Goal: Task Accomplishment & Management: Use online tool/utility

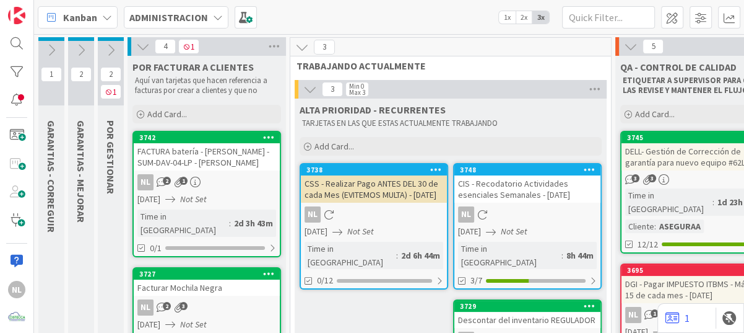
click at [113, 48] on icon at bounding box center [111, 50] width 14 height 14
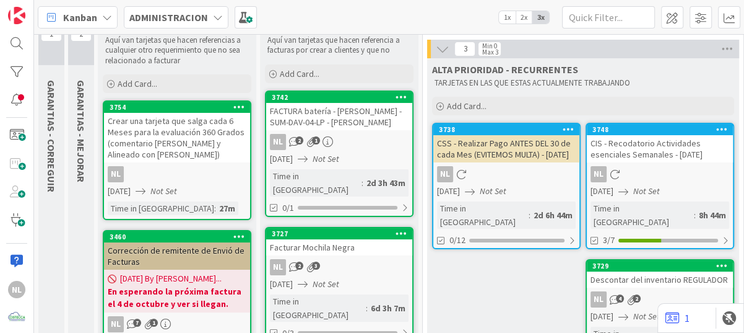
scroll to position [62, 0]
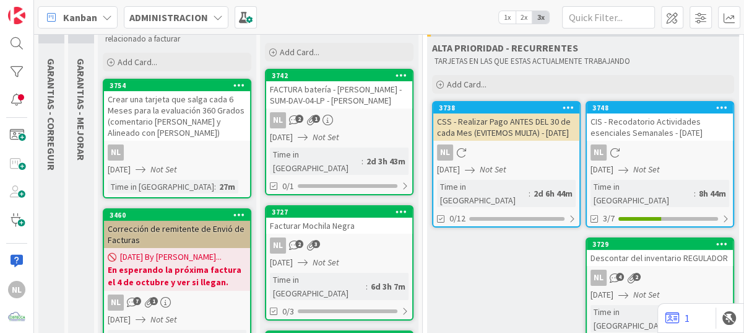
click at [159, 132] on div "Crear una tarjeta que salga cada 6 Meses para la evaluación 360 Grados (comenta…" at bounding box center [177, 116] width 146 height 50
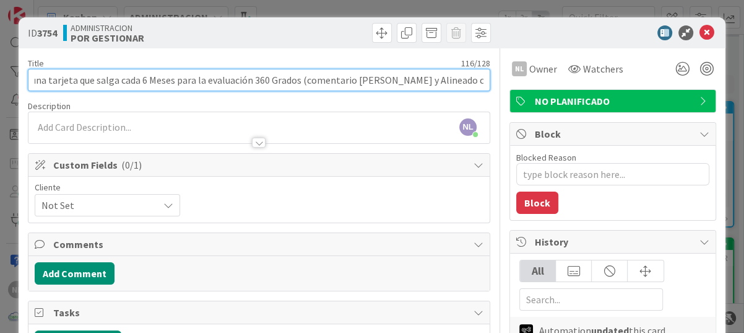
scroll to position [0, 50]
drag, startPoint x: 333, startPoint y: 80, endPoint x: 477, endPoint y: 79, distance: 144.3
click at [477, 79] on input "Crear una tarjeta que salga cada 6 Meses para la evaluación 360 Grados (comenta…" at bounding box center [259, 80] width 463 height 22
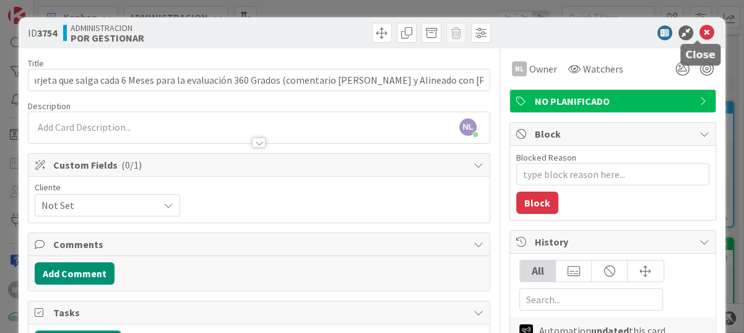
scroll to position [0, 0]
click at [700, 28] on icon at bounding box center [707, 32] width 15 height 15
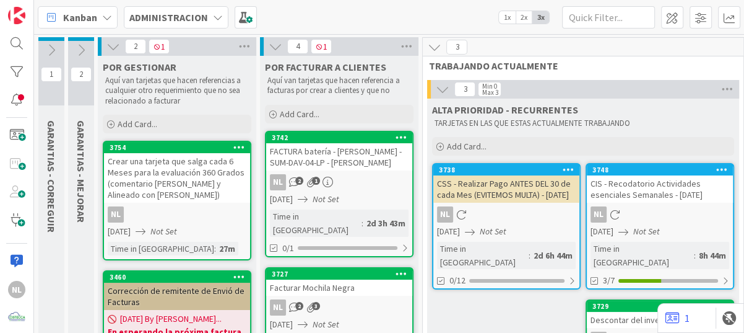
click at [108, 44] on icon at bounding box center [114, 47] width 14 height 14
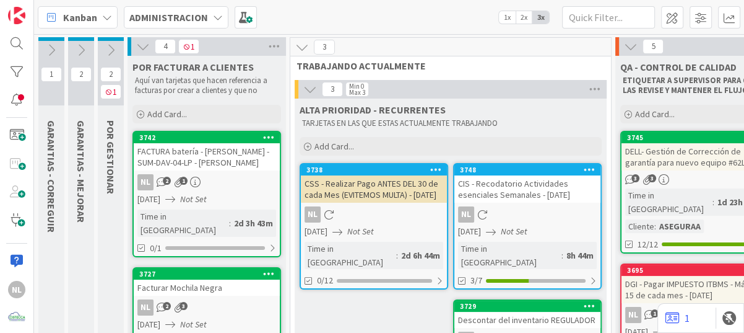
click at [45, 49] on icon at bounding box center [52, 50] width 14 height 14
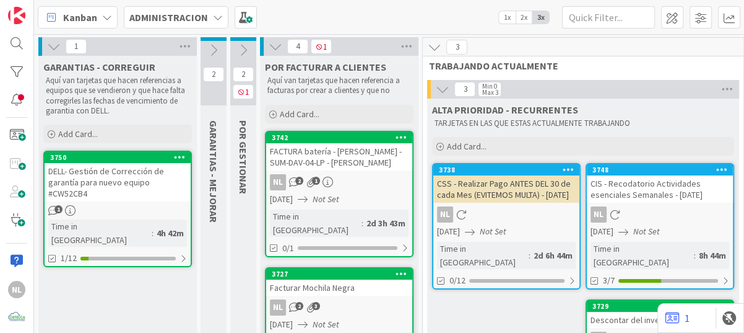
click at [116, 181] on div "DELL- Gestión de Corrección de garantía para nuevo equipo #CW52CB4" at bounding box center [118, 182] width 146 height 38
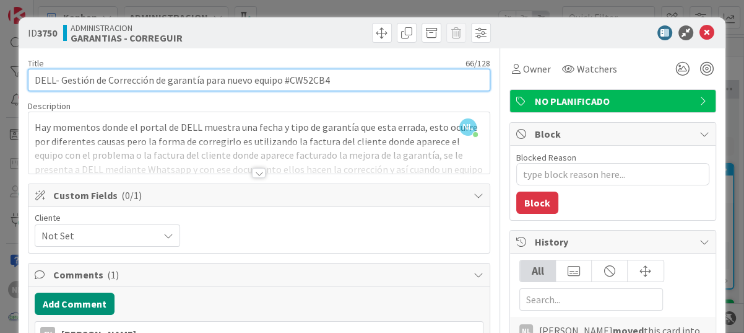
drag, startPoint x: 284, startPoint y: 80, endPoint x: 325, endPoint y: 81, distance: 40.9
click at [325, 81] on input "DELL- Gestión de Corrección de garantía para nuevo equipo #CW52CB4" at bounding box center [259, 80] width 463 height 22
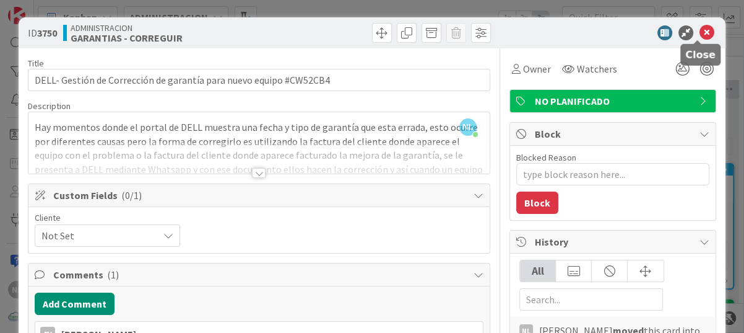
click at [700, 30] on icon at bounding box center [707, 32] width 15 height 15
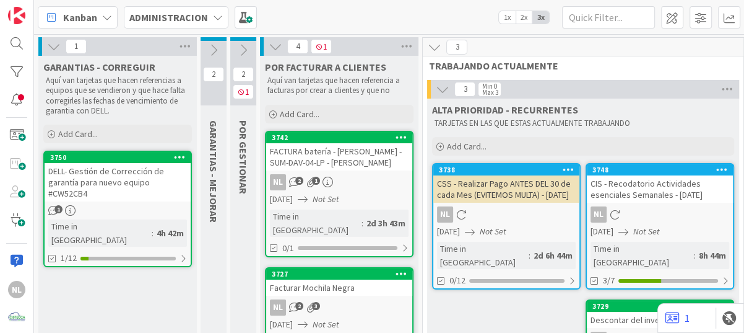
click at [110, 186] on div "DELL- Gestión de Corrección de garantía para nuevo equipo #CW52CB4" at bounding box center [118, 182] width 146 height 38
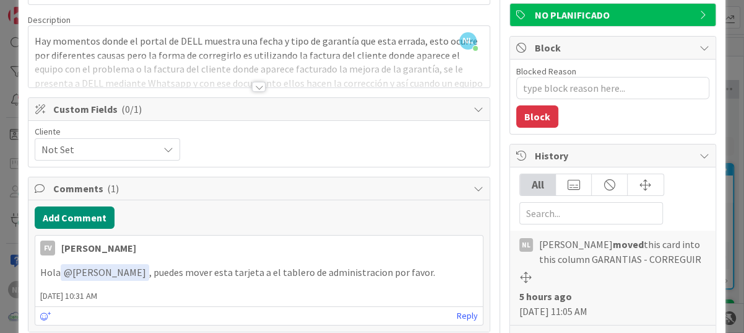
scroll to position [80, 0]
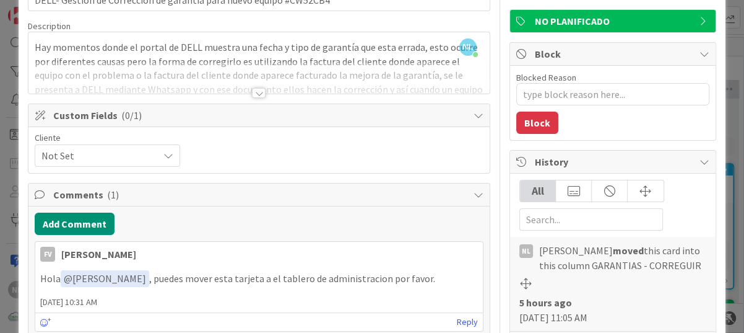
click at [164, 155] on icon at bounding box center [168, 155] width 10 height 10
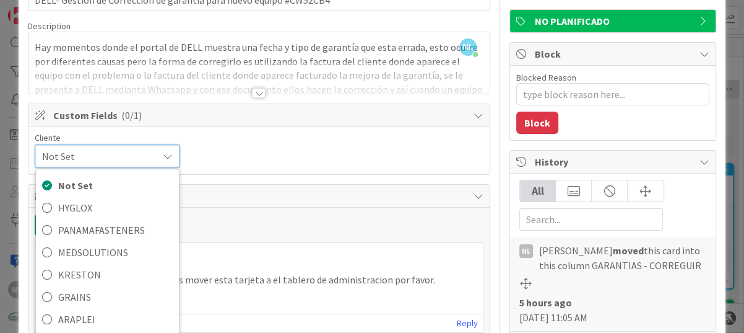
click at [205, 153] on div "Cliente Not Set Not Set HYGLOX PANAMAFASTENERS MEDSOLUTIONS [PERSON_NAME] GRAIN…" at bounding box center [259, 150] width 449 height 35
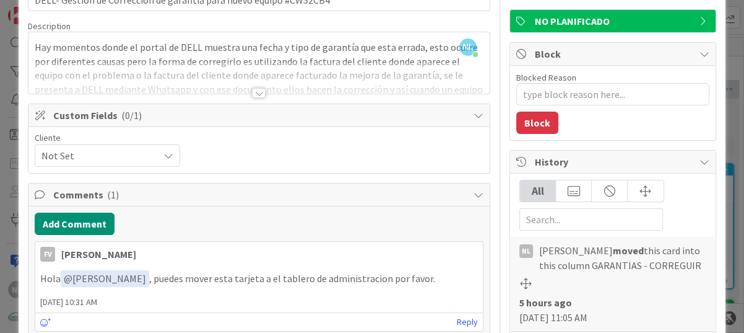
click at [165, 159] on icon at bounding box center [168, 155] width 10 height 10
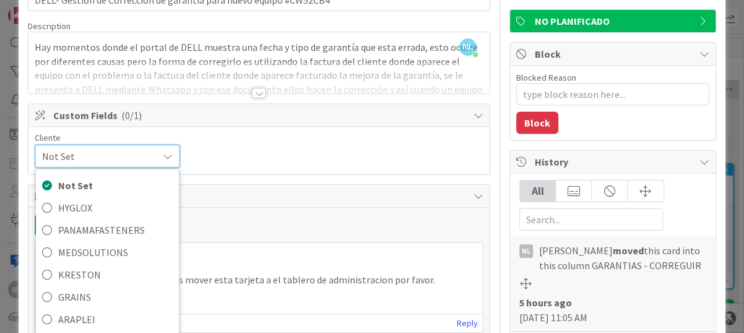
click at [307, 154] on div "Cliente Not Set Not Set HYGLOX PANAMAFASTENERS MEDSOLUTIONS [PERSON_NAME] GRAIN…" at bounding box center [259, 150] width 449 height 35
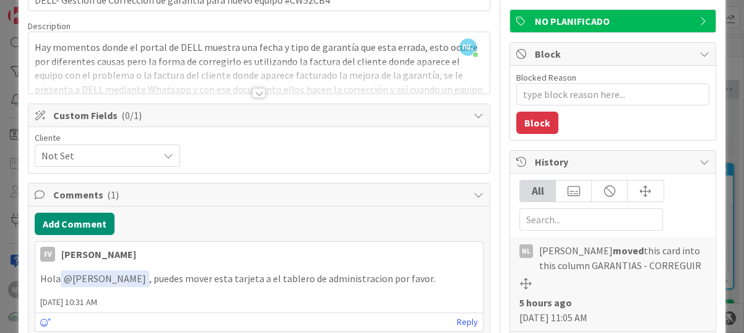
click at [166, 153] on icon at bounding box center [168, 155] width 10 height 10
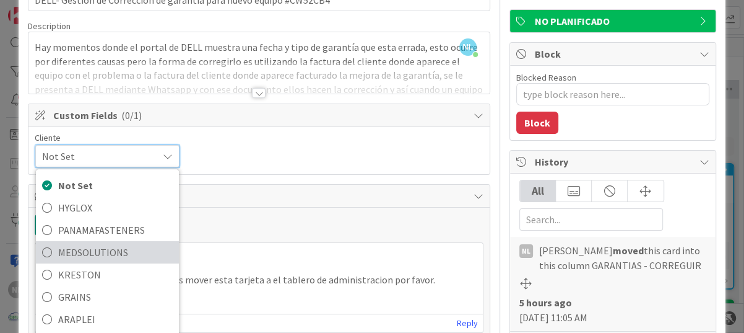
click at [48, 250] on icon at bounding box center [47, 252] width 10 height 19
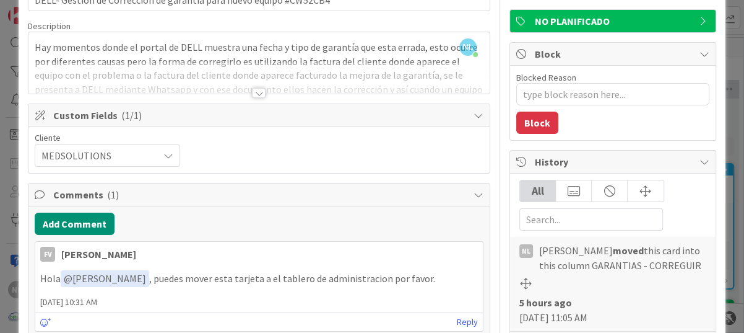
type textarea "x"
click at [276, 158] on div "Cliente MEDSOLUTIONS Not Set HYGLOX PANAMAFASTENERS MEDSOLUTIONS [PERSON_NAME] …" at bounding box center [259, 149] width 449 height 33
click at [277, 159] on div "Cliente MEDSOLUTIONS Not Set HYGLOX PANAMAFASTENERS MEDSOLUTIONS [PERSON_NAME] …" at bounding box center [259, 149] width 449 height 33
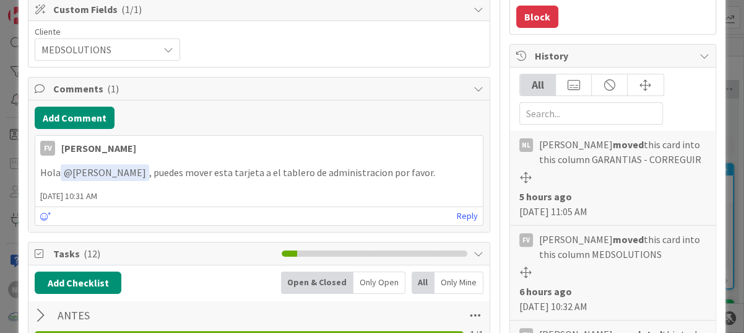
scroll to position [0, 0]
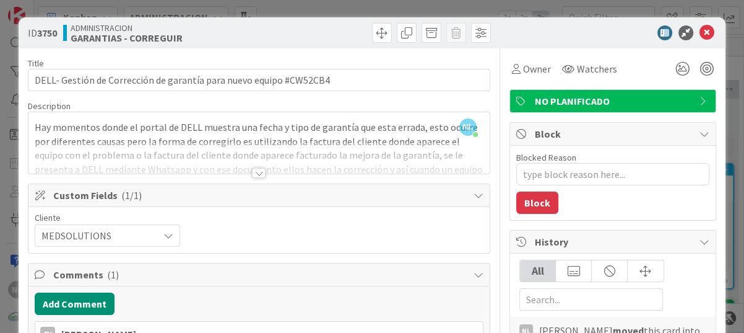
click at [700, 30] on icon at bounding box center [707, 32] width 15 height 15
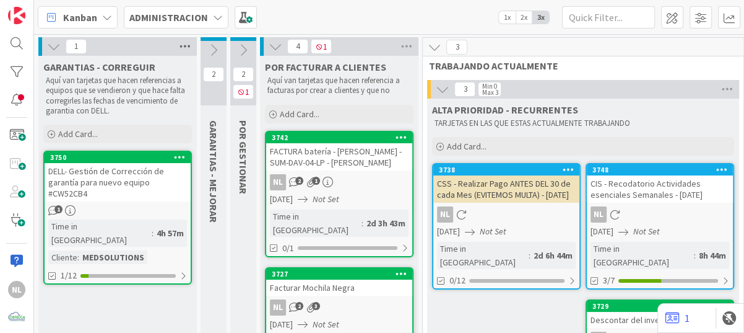
click at [193, 42] on icon at bounding box center [185, 46] width 16 height 19
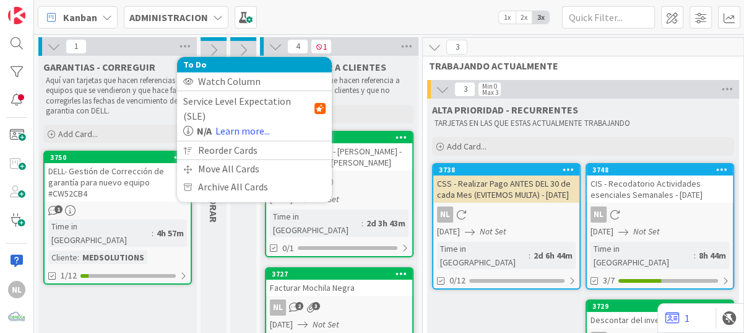
click at [59, 40] on icon at bounding box center [54, 47] width 14 height 14
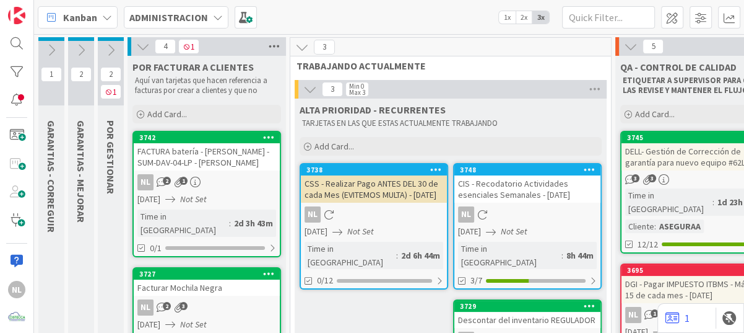
click at [274, 44] on icon at bounding box center [274, 46] width 16 height 19
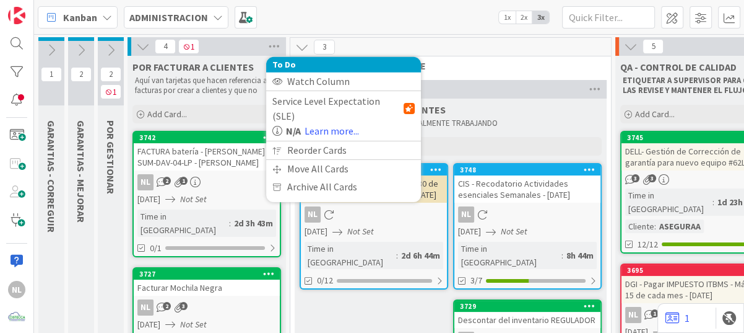
click at [142, 45] on icon at bounding box center [143, 47] width 14 height 14
